Goal: Task Accomplishment & Management: Manage account settings

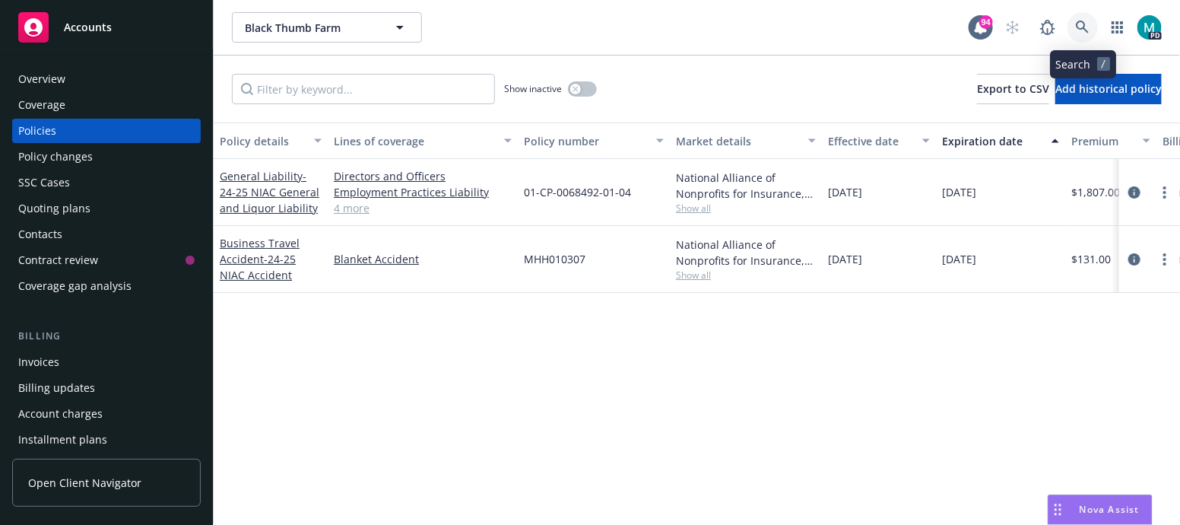
click at [1084, 23] on icon at bounding box center [1082, 27] width 13 height 13
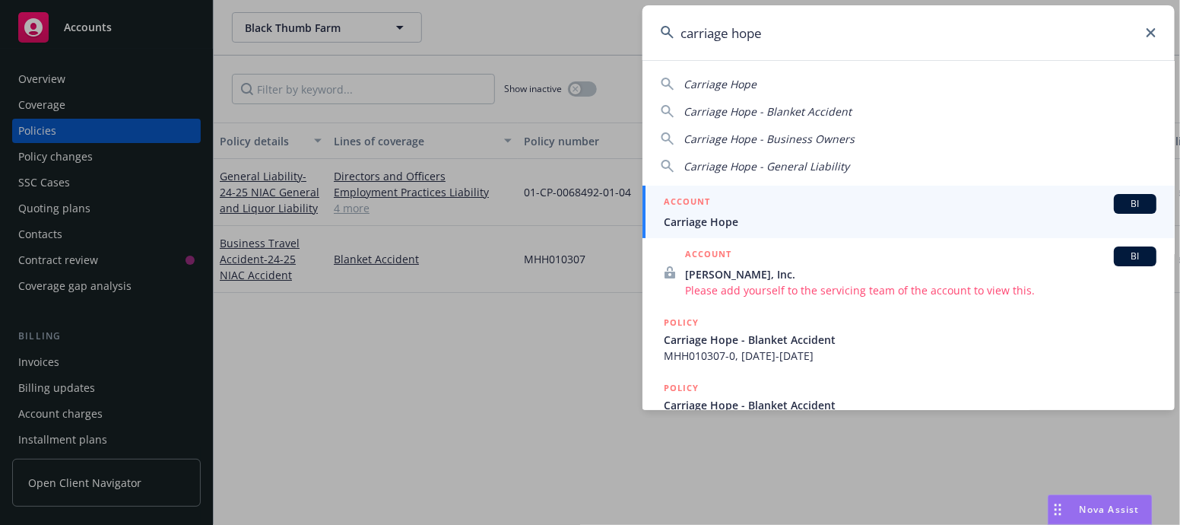
type input "carriage hope"
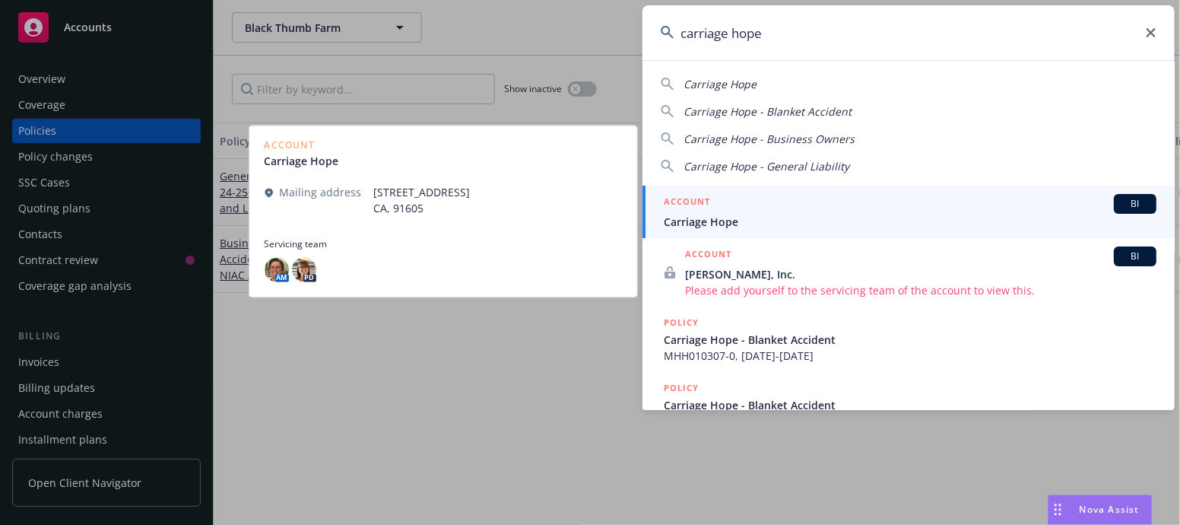
click at [687, 220] on span "Carriage Hope" at bounding box center [910, 222] width 493 height 16
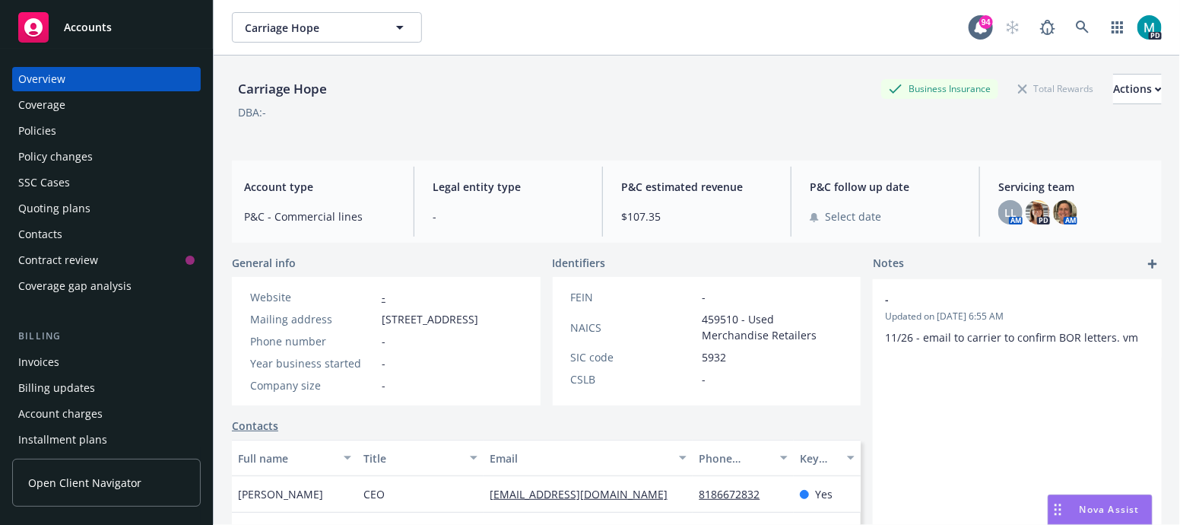
click at [83, 135] on div "Policies" at bounding box center [106, 131] width 176 height 24
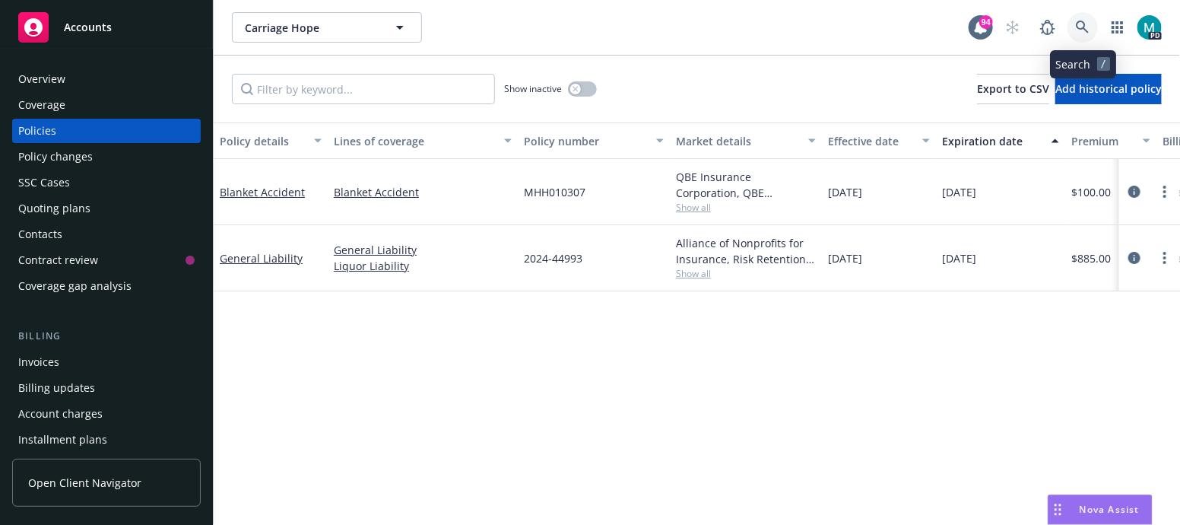
click at [1078, 24] on icon at bounding box center [1082, 27] width 13 height 13
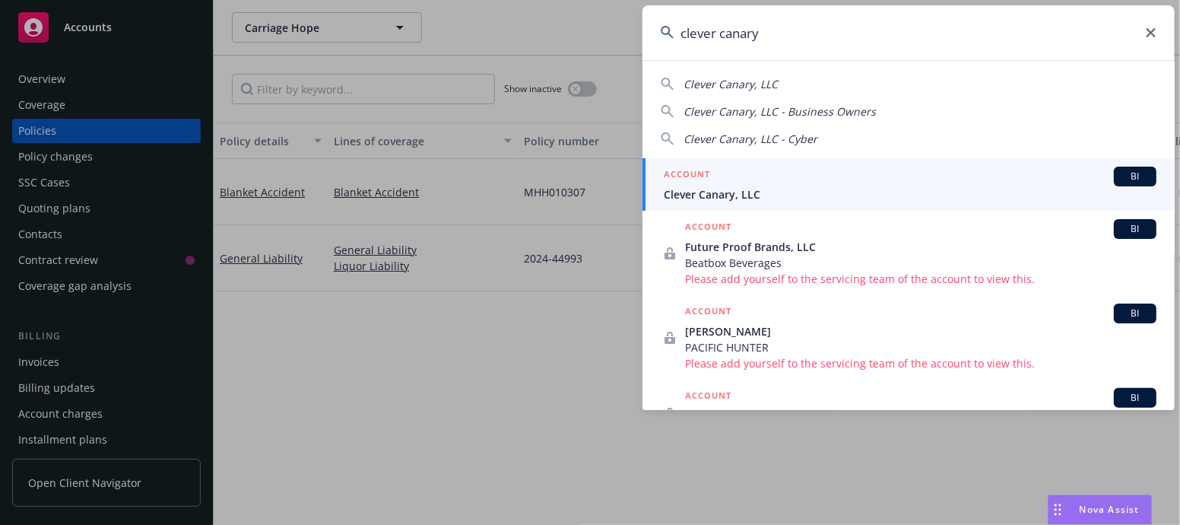
type input "clever canary"
click at [731, 188] on span "Clever Canary, LLC" at bounding box center [910, 194] width 493 height 16
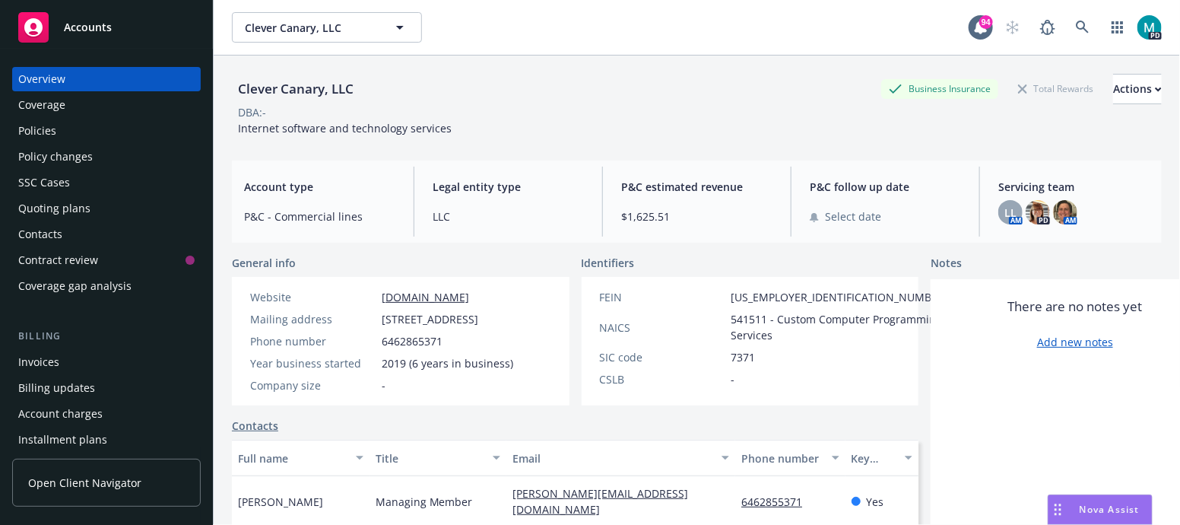
click at [51, 131] on div "Policies" at bounding box center [37, 131] width 38 height 24
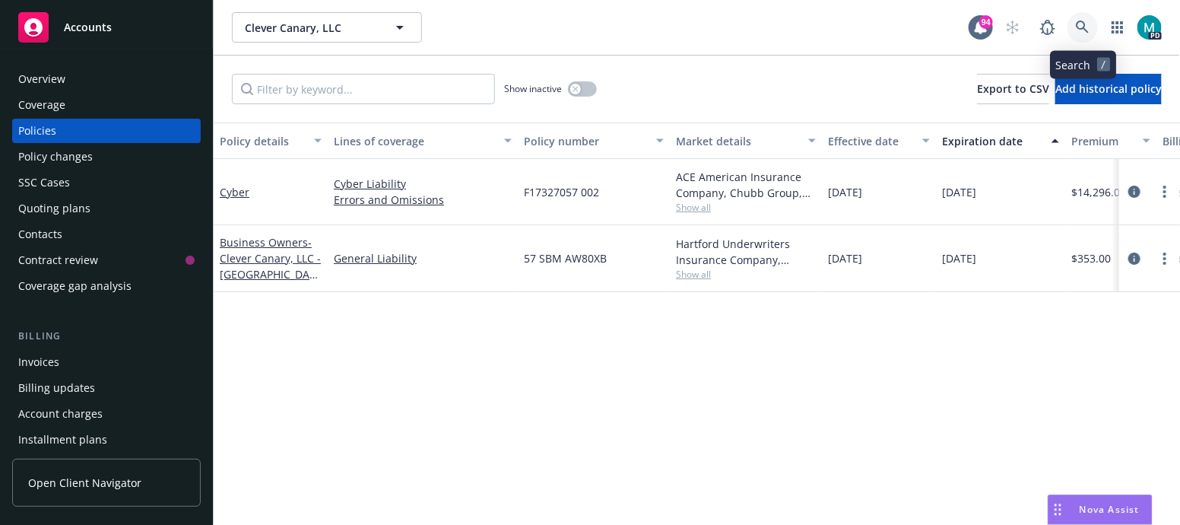
click at [1084, 25] on icon at bounding box center [1083, 28] width 14 height 14
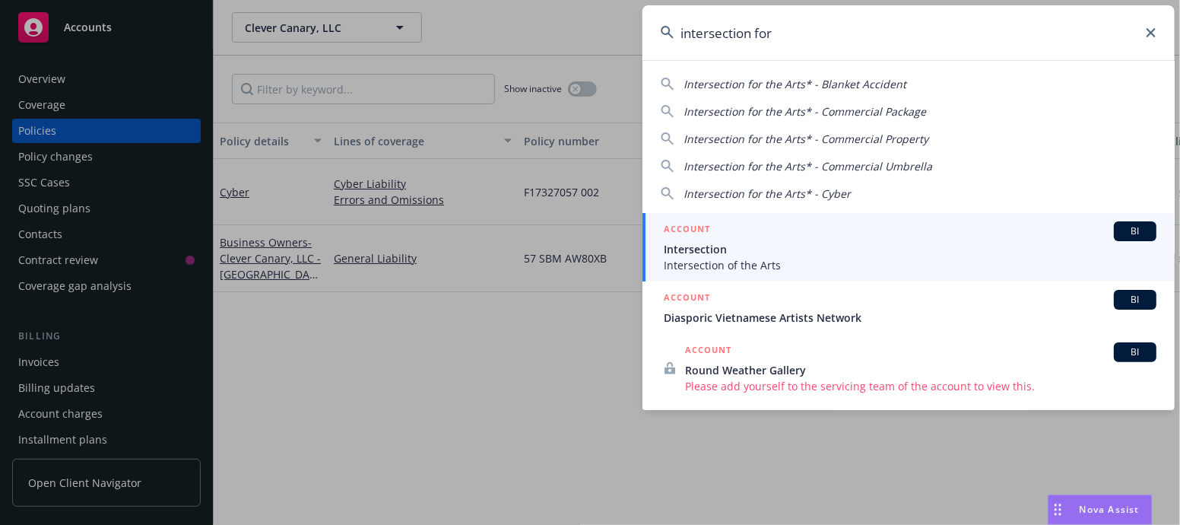
type input "intersection for"
click at [730, 263] on span "Intersection of the Arts" at bounding box center [910, 265] width 493 height 16
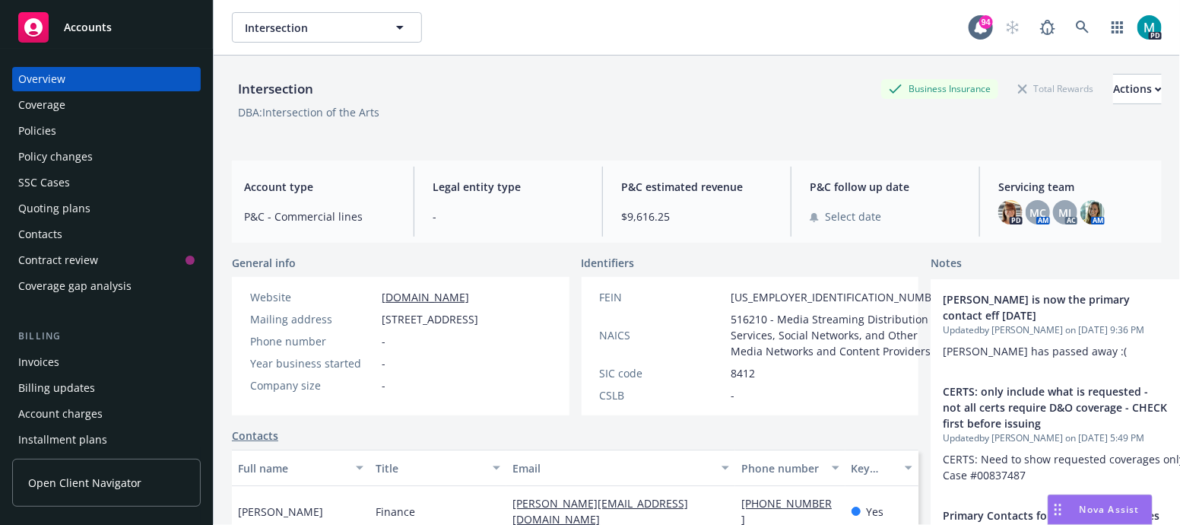
click at [68, 136] on div "Policies" at bounding box center [106, 131] width 176 height 24
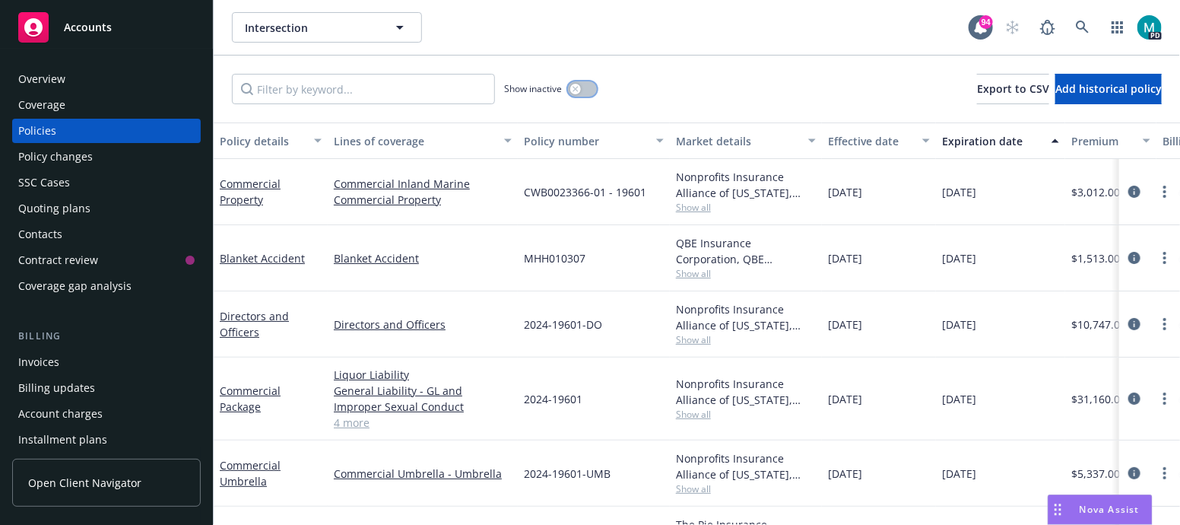
click at [573, 86] on icon "button" at bounding box center [576, 89] width 6 height 6
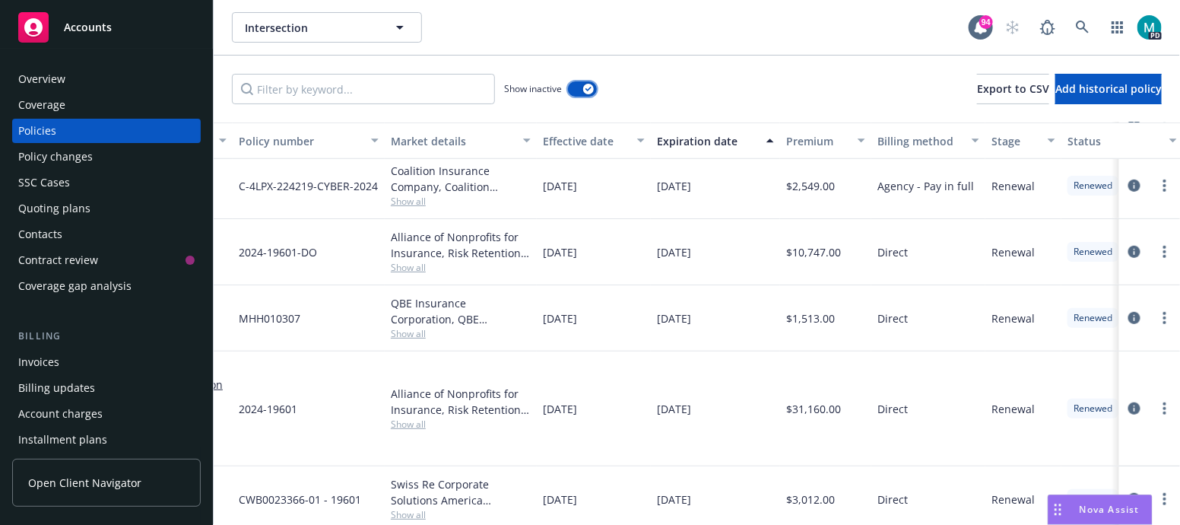
scroll to position [2749, 316]
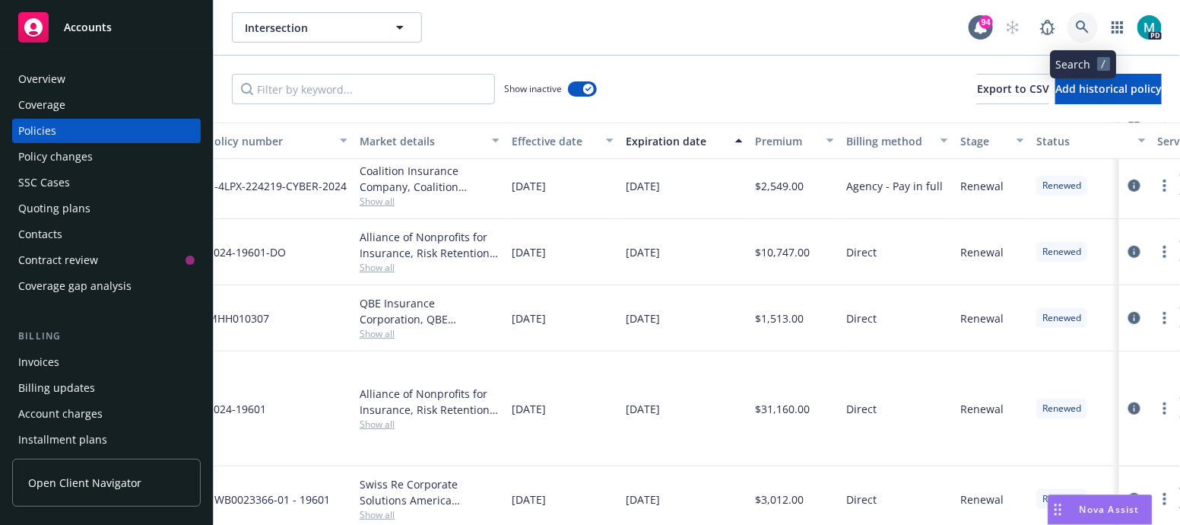
click at [1078, 23] on icon at bounding box center [1082, 27] width 13 height 13
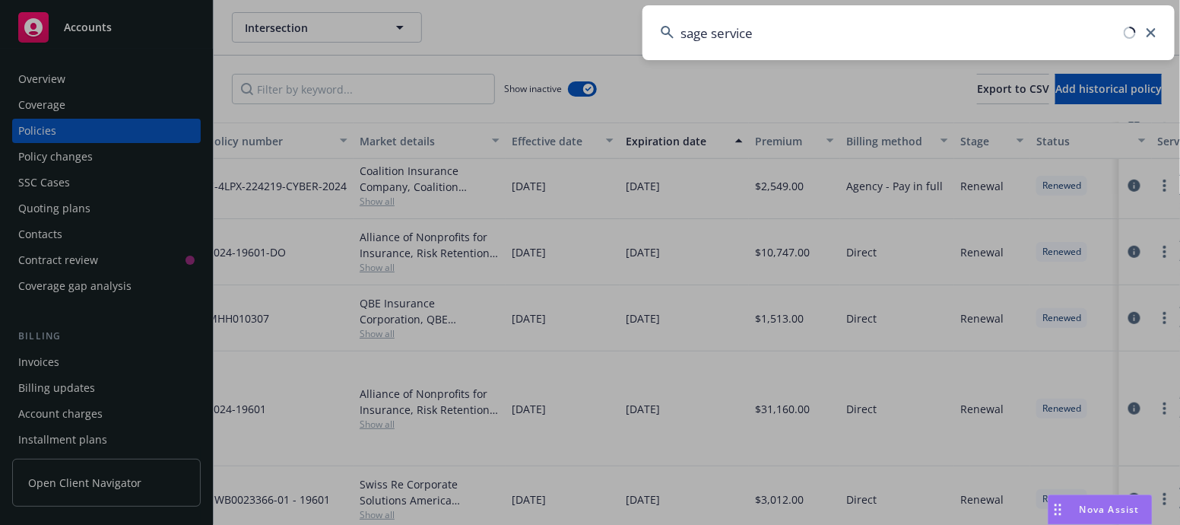
type input "sage services"
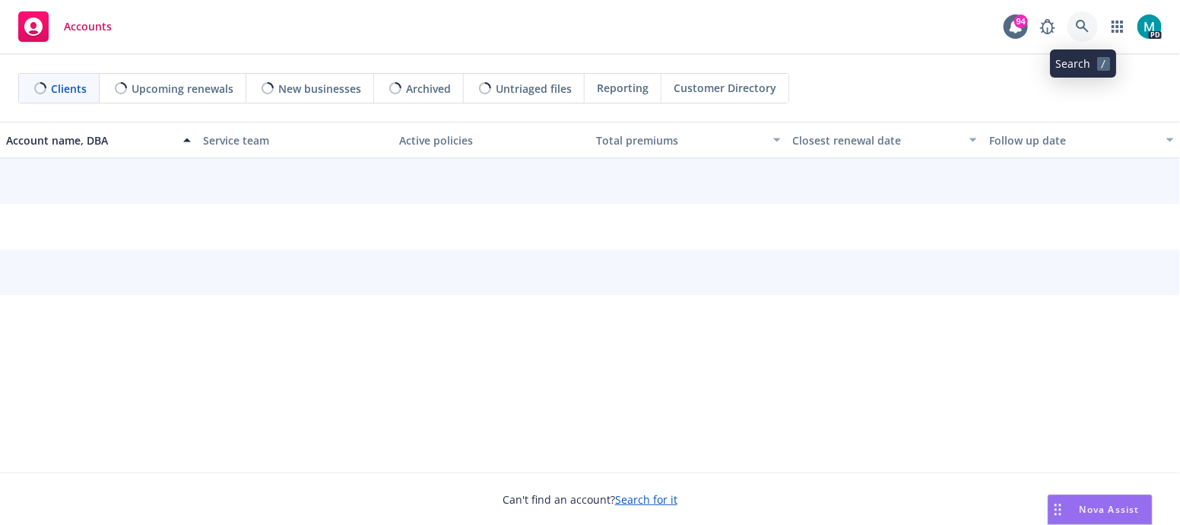
click at [1088, 30] on icon at bounding box center [1082, 26] width 13 height 13
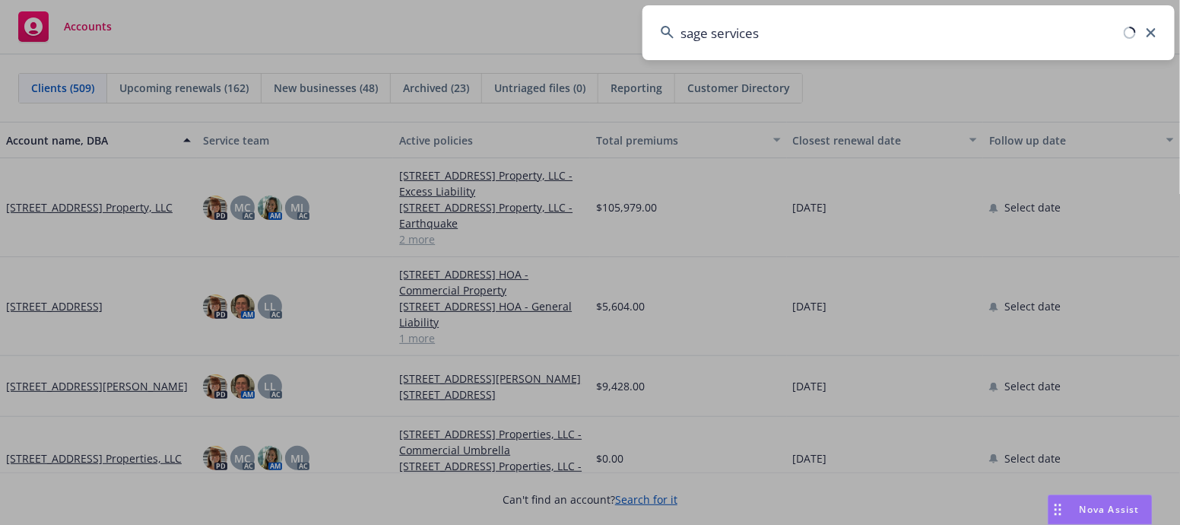
type input "sage services"
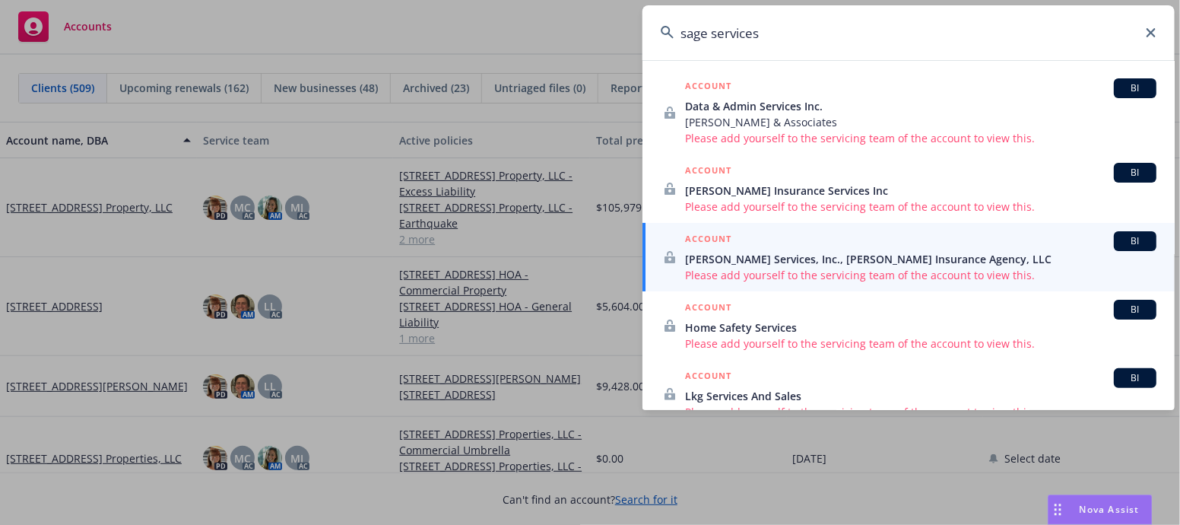
scroll to position [27, 0]
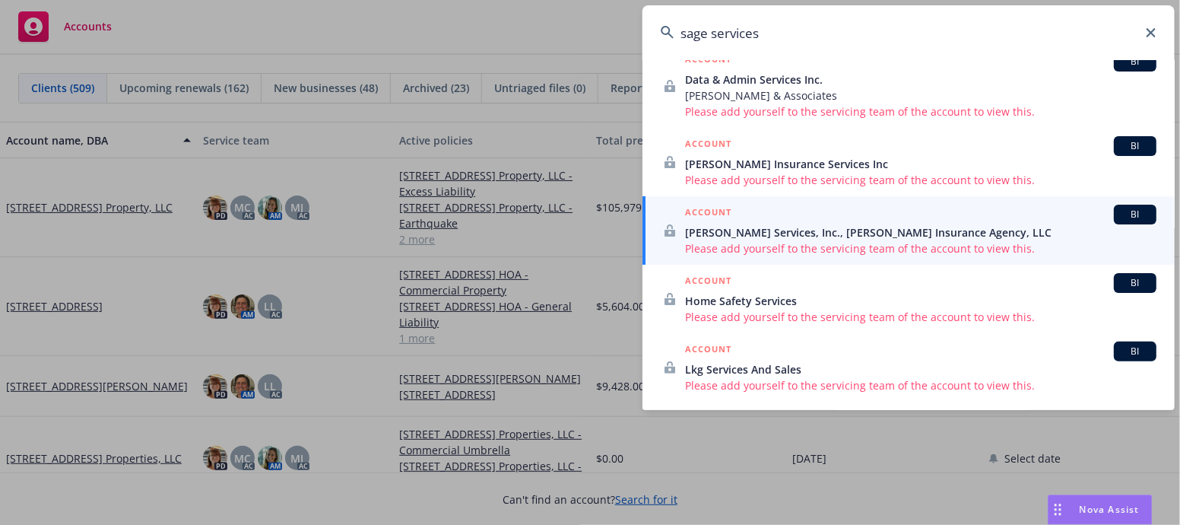
click at [1156, 29] on icon at bounding box center [1151, 32] width 9 height 9
